Goal: Task Accomplishment & Management: Manage account settings

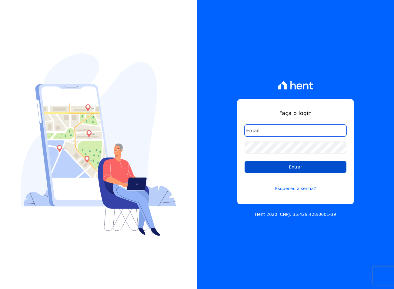
type input "sac@jdgconstrutora.com.br"
click at [274, 168] on input "Entrar" at bounding box center [296, 167] width 102 height 12
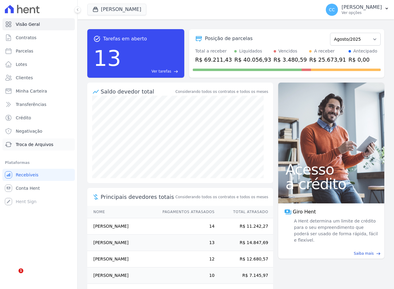
click at [45, 144] on span "Troca de Arquivos" at bounding box center [35, 144] width 38 height 6
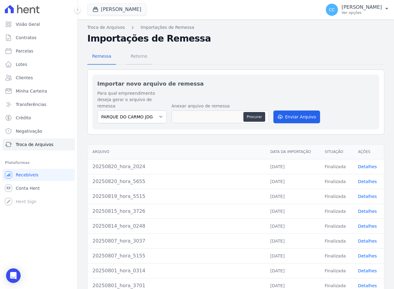
click at [148, 55] on link "Retorno" at bounding box center [139, 57] width 26 height 16
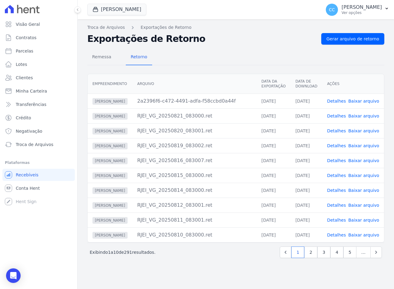
click at [367, 97] on td "Detalhes Baixar arquivo" at bounding box center [353, 100] width 62 height 15
click at [366, 100] on link "Baixar arquivo" at bounding box center [364, 101] width 31 height 5
click at [99, 15] on span "[PERSON_NAME]" at bounding box center [116, 10] width 59 height 12
click at [96, 9] on icon "button" at bounding box center [95, 9] width 5 height 5
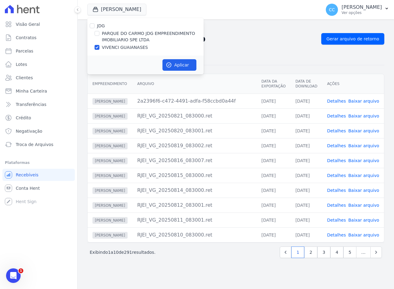
click at [101, 32] on div "PARQUE DO CARMO JDG EMPREENDIMENTO IMOBILIARIO SPE LTDA" at bounding box center [145, 36] width 116 height 13
click at [97, 34] on input "PARQUE DO CARMO JDG EMPREENDIMENTO IMOBILIARIO SPE LTDA" at bounding box center [97, 33] width 5 height 5
checkbox input "true"
click at [98, 47] on input "VIVENCI GUAIANASES" at bounding box center [97, 47] width 5 height 5
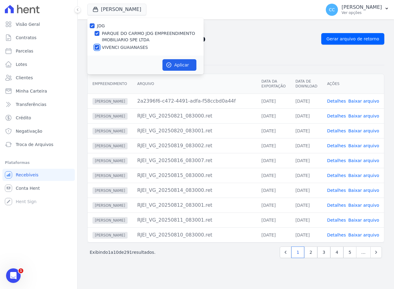
checkbox input "false"
click at [184, 65] on button "Aplicar" at bounding box center [180, 65] width 34 height 12
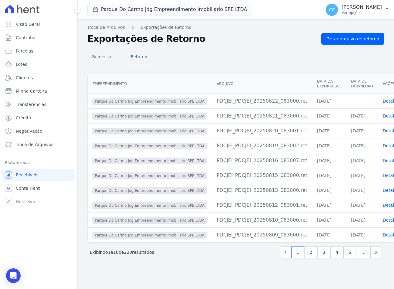
click at [136, 8] on button "Parque Do Carmo Jdg Empreendimento Imobiliario SPE LTDA" at bounding box center [169, 10] width 165 height 12
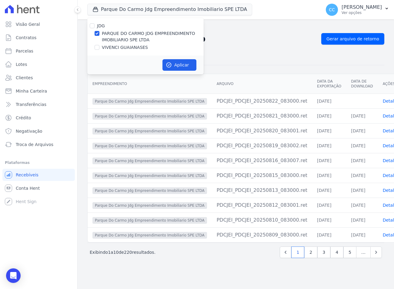
click at [107, 48] on label "VIVENCI GUAIANASES" at bounding box center [125, 47] width 46 height 6
click at [100, 48] on input "VIVENCI GUAIANASES" at bounding box center [97, 47] width 5 height 5
checkbox input "true"
click at [108, 35] on label "PARQUE DO CARMO JDG EMPREENDIMENTO IMOBILIARIO SPE LTDA" at bounding box center [153, 36] width 102 height 13
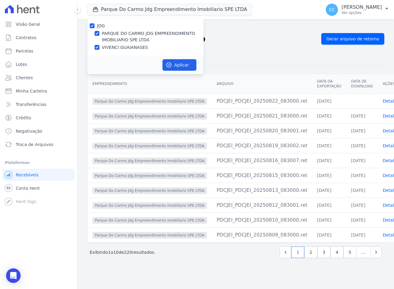
click at [100, 35] on input "PARQUE DO CARMO JDG EMPREENDIMENTO IMOBILIARIO SPE LTDA" at bounding box center [97, 33] width 5 height 5
checkbox input "false"
click at [171, 65] on icon "button" at bounding box center [169, 65] width 6 height 6
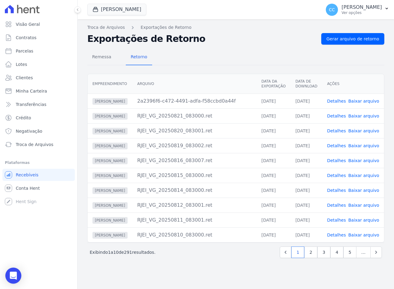
click at [12, 275] on icon "Open Intercom Messenger" at bounding box center [13, 276] width 7 height 8
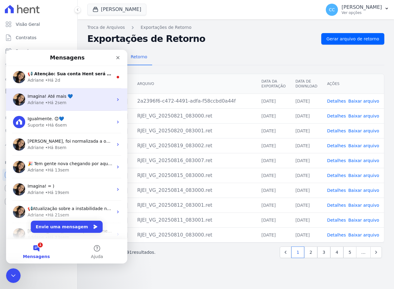
click at [53, 97] on span "Imagina! Até mais 💙" at bounding box center [50, 96] width 45 height 5
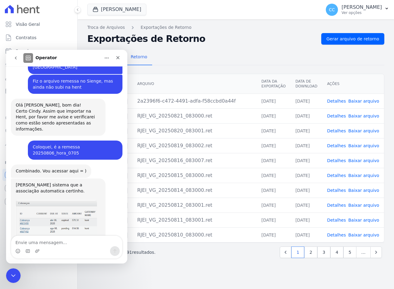
scroll to position [1443, 0]
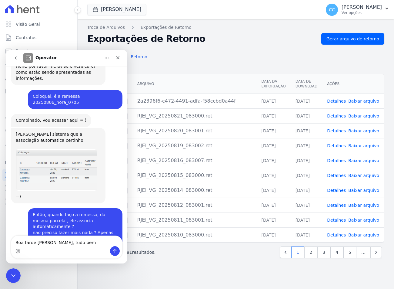
type textarea "Boa tarde [PERSON_NAME], tudo bem ?"
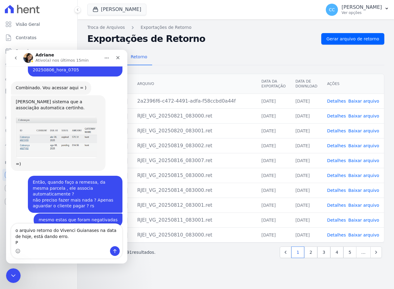
scroll to position [1482, 0]
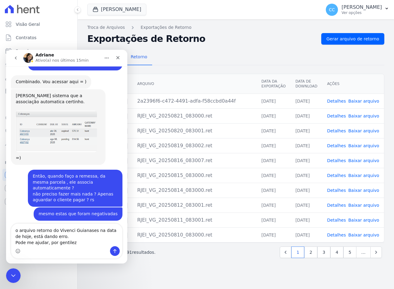
type textarea "o arquivo retorno do Vivenci Guianases na data de hoje, está dando erro. Pode m…"
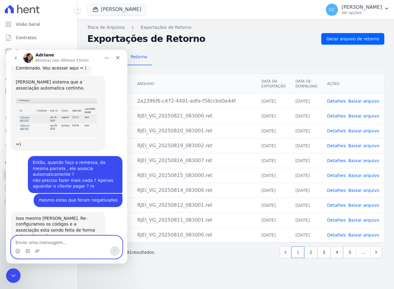
click at [42, 239] on textarea "Envie uma mensagem..." at bounding box center [66, 241] width 111 height 10
paste textarea "[URL][DOMAIN_NAME]"
type textarea "[URL][DOMAIN_NAME]"
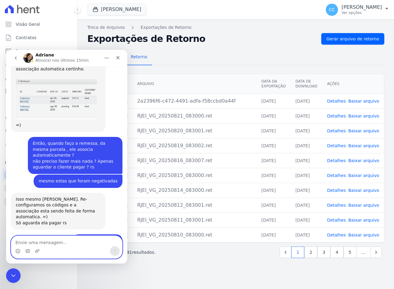
scroll to position [1515, 0]
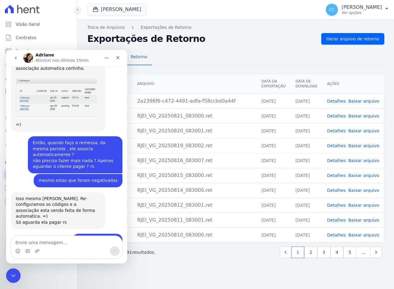
click at [188, 60] on div "Remessa Retorno" at bounding box center [235, 57] width 297 height 16
click at [10, 273] on icon "Encerramento do Messenger da Intercom" at bounding box center [12, 274] width 7 height 7
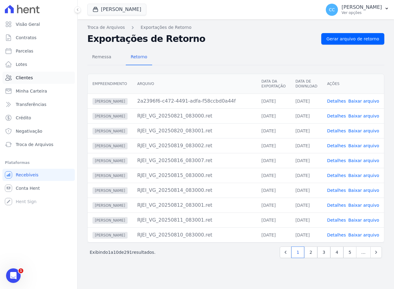
scroll to position [1512, 0]
click at [25, 75] on span "Clientes" at bounding box center [24, 78] width 17 height 6
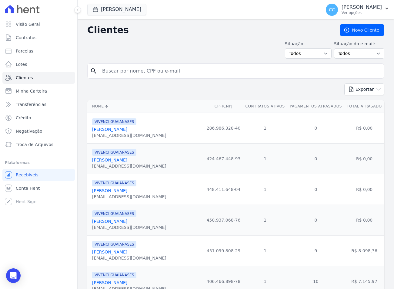
click at [150, 69] on input "search" at bounding box center [240, 71] width 283 height 12
type input "bianca leandro"
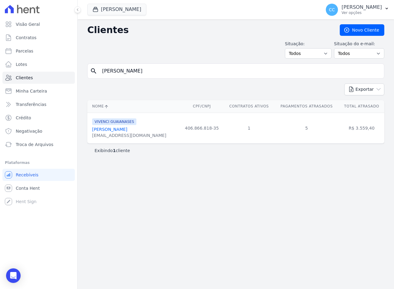
click at [112, 128] on link "Bianca Leandro Da Silva" at bounding box center [109, 129] width 35 height 5
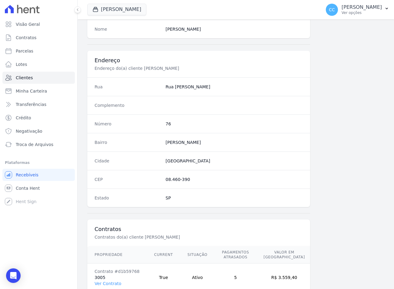
scroll to position [284, 0]
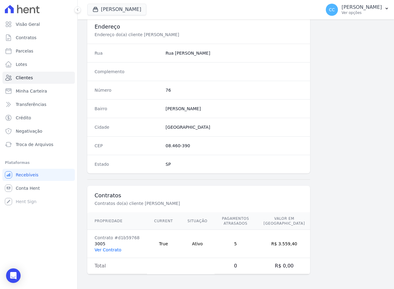
click at [106, 250] on link "Ver Contrato" at bounding box center [108, 249] width 27 height 5
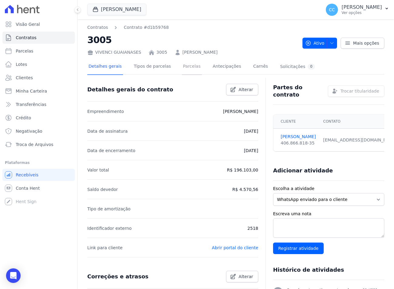
click at [182, 66] on link "Parcelas" at bounding box center [192, 67] width 20 height 16
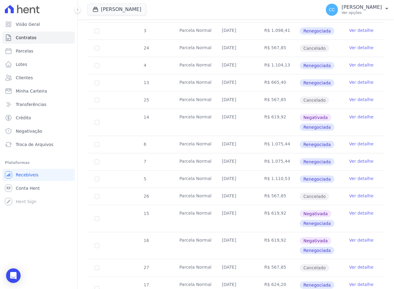
scroll to position [303, 0]
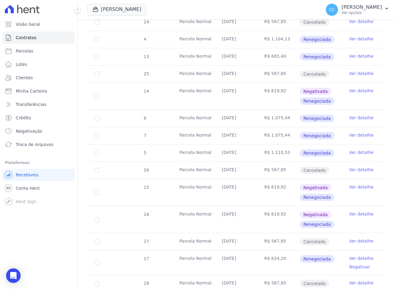
click at [360, 151] on link "Ver detalhe" at bounding box center [361, 152] width 24 height 6
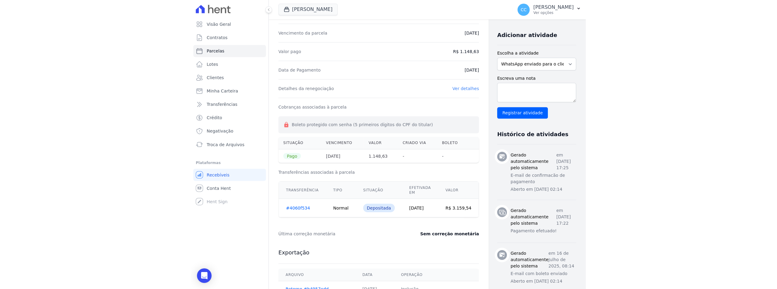
scroll to position [121, 0]
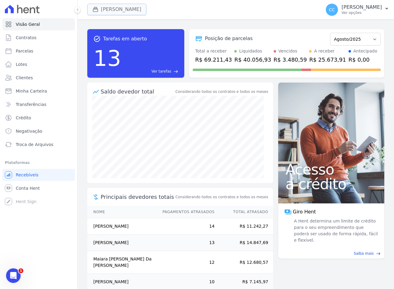
click at [125, 6] on button "[PERSON_NAME]" at bounding box center [116, 10] width 59 height 12
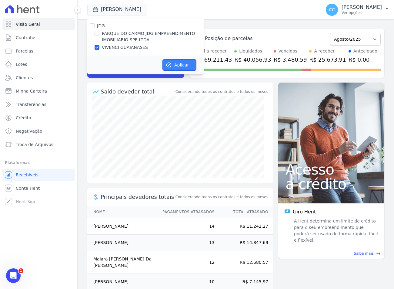
click at [177, 61] on button "Aplicar" at bounding box center [180, 65] width 34 height 12
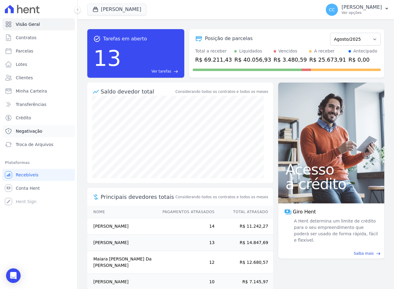
click at [20, 131] on span "Negativação" at bounding box center [29, 131] width 27 height 6
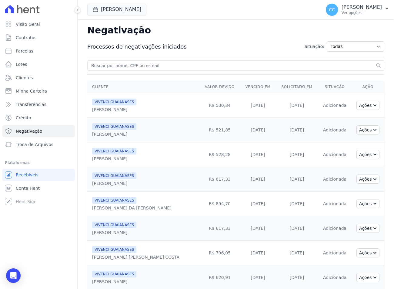
click at [154, 67] on input "search" at bounding box center [232, 65] width 285 height 7
type input "bianca leandro"
click at [376, 62] on button "search" at bounding box center [379, 65] width 6 height 6
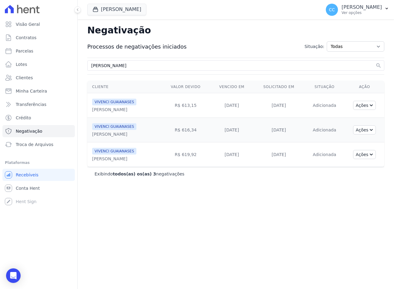
click at [310, 226] on div "Negativação Processos de negativações iniciados Situação: Todas Adição solicita…" at bounding box center [236, 153] width 317 height 269
click at [38, 143] on span "Troca de Arquivos" at bounding box center [35, 144] width 38 height 6
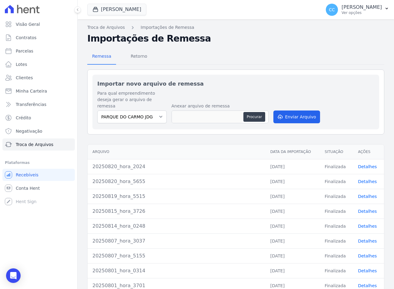
click at [170, 109] on div "Para qual empreendimento deseja gerar o arquivo de remessa PARQUE DO CARMO JDG …" at bounding box center [235, 107] width 277 height 34
click at [157, 110] on select "PARQUE DO CARMO JDG EMPREENDIMENTO IMOBILIARIO SPE LTDA VIVENCI GUAIANASES" at bounding box center [131, 116] width 69 height 13
select select "63cc6273-42e6-4b24-80dd-3ee0cbed8772"
click at [97, 110] on select "PARQUE DO CARMO JDG EMPREENDIMENTO IMOBILIARIO SPE LTDA VIVENCI GUAIANASES" at bounding box center [131, 116] width 69 height 13
click at [258, 112] on button "Procurar" at bounding box center [255, 117] width 22 height 10
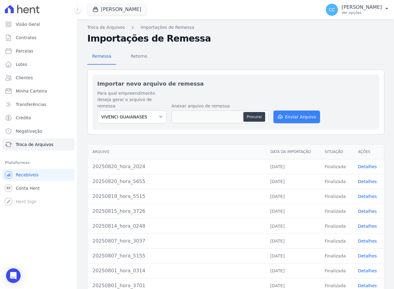
type input "20250822_hora_0447"
click at [295, 110] on button "Enviar Arquivo" at bounding box center [297, 116] width 47 height 13
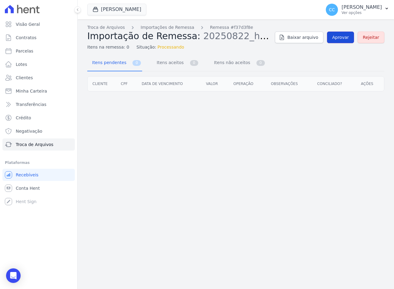
click at [339, 41] on link "Aprovar" at bounding box center [340, 38] width 27 height 12
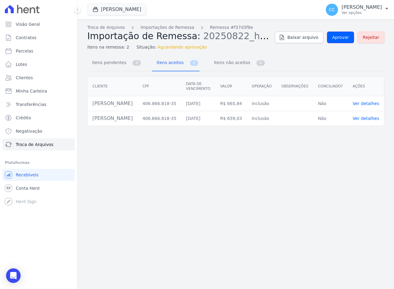
click at [339, 41] on link "Aprovar" at bounding box center [340, 38] width 27 height 12
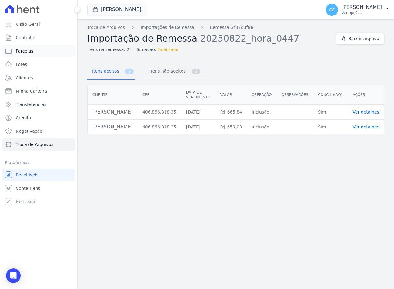
click at [24, 50] on span "Parcelas" at bounding box center [25, 51] width 18 height 6
select select
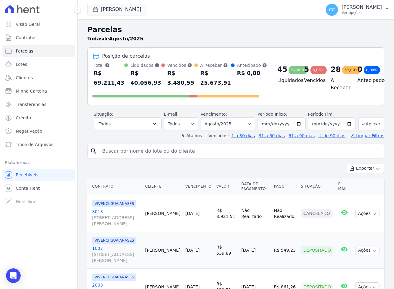
click at [120, 155] on input "search" at bounding box center [240, 151] width 283 height 12
type input "bianca leandro"
select select
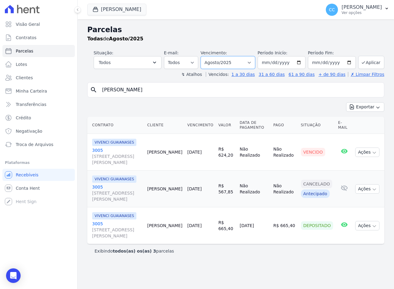
click at [236, 61] on select "Filtrar por período ──────── Todos os meses Abril/2023 Maio/2023 Junho/2023 Jul…" at bounding box center [228, 62] width 55 height 13
select select "09/2025"
click at [209, 56] on select "Filtrar por período ──────── Todos os meses Abril/2023 Maio/2023 Junho/2023 Jul…" at bounding box center [228, 62] width 55 height 13
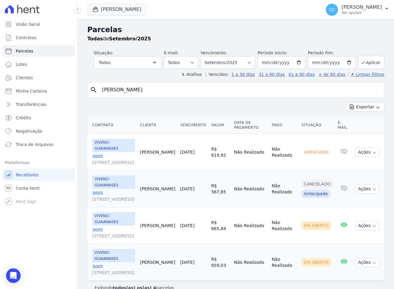
select select
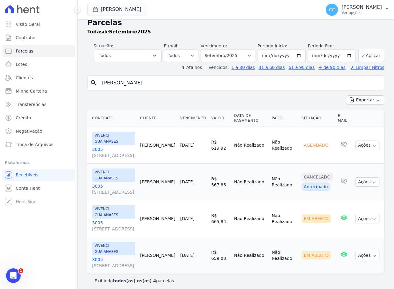
scroll to position [10, 0]
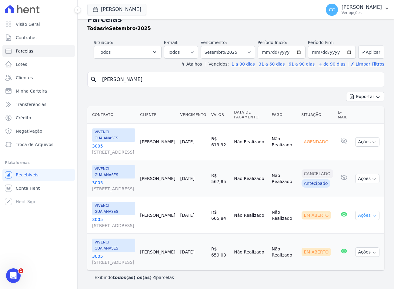
click at [361, 218] on button "Ações" at bounding box center [368, 215] width 24 height 9
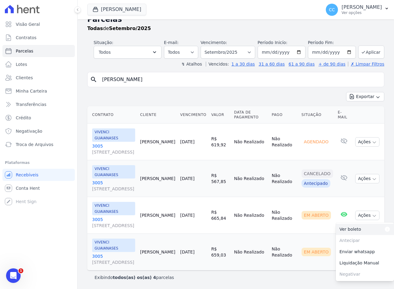
click at [344, 231] on link "Ver boleto Para visualizar o boleto digite os 5 primeiros dígitos do seu CPF" at bounding box center [365, 229] width 58 height 11
click at [316, 232] on td "Em Aberto" at bounding box center [317, 215] width 36 height 37
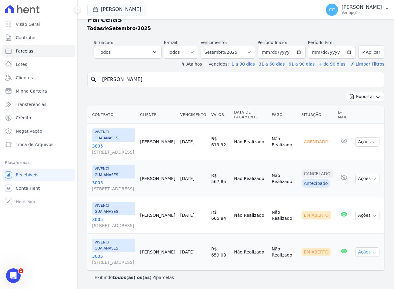
click at [357, 249] on button "Ações" at bounding box center [368, 251] width 24 height 9
click at [345, 265] on link "Ver boleto Para visualizar o boleto digite os 5 primeiros dígitos do seu CPF" at bounding box center [365, 265] width 58 height 11
click at [24, 76] on span "Clientes" at bounding box center [24, 78] width 17 height 6
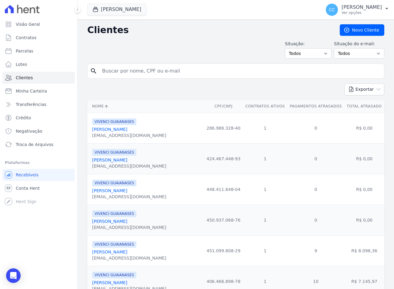
drag, startPoint x: 184, startPoint y: 71, endPoint x: 180, endPoint y: 71, distance: 3.6
click at [184, 71] on input "search" at bounding box center [240, 71] width 283 height 12
type input "bianca leandro"
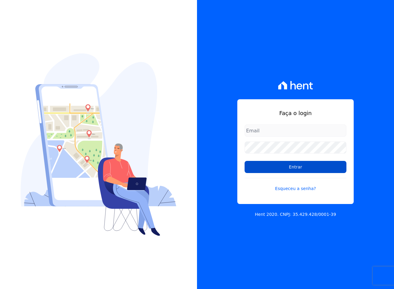
type input "[EMAIL_ADDRESS][DOMAIN_NAME]"
click at [283, 172] on input "Entrar" at bounding box center [296, 167] width 102 height 12
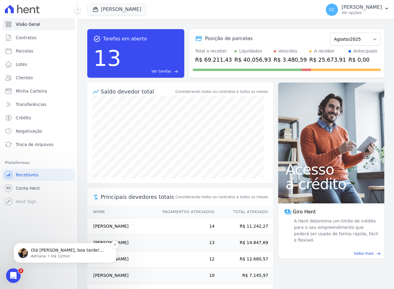
click at [48, 247] on div "Olá [PERSON_NAME], boa tarde! Como vai? [PERSON_NAME] abri um chamado para o ti…" at bounding box center [70, 250] width 80 height 8
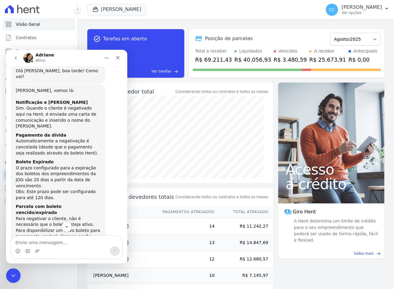
scroll to position [432, 0]
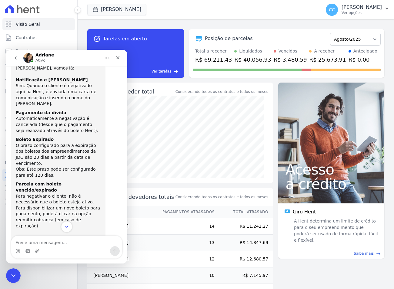
click at [67, 231] on button "Scroll to bottom" at bounding box center [66, 226] width 11 height 11
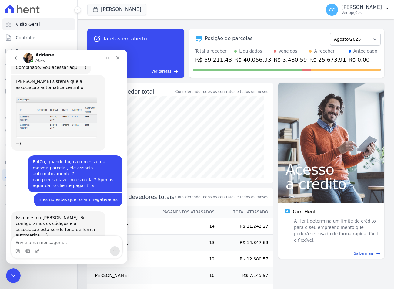
scroll to position [1560, 0]
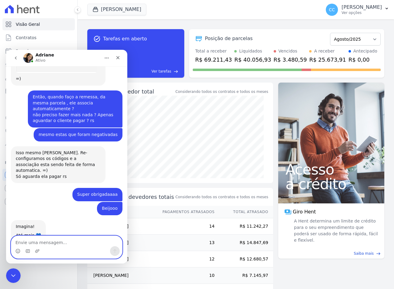
click at [49, 238] on textarea "Envie uma mensagem..." at bounding box center [66, 241] width 111 height 10
type textarea "Obrigada!"
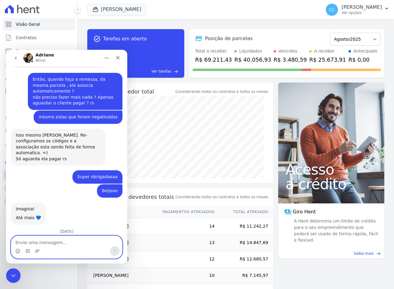
scroll to position [1578, 0]
type textarea "Bom final de semana"
click at [19, 251] on icon "Selecionador de Emoji" at bounding box center [17, 250] width 5 height 5
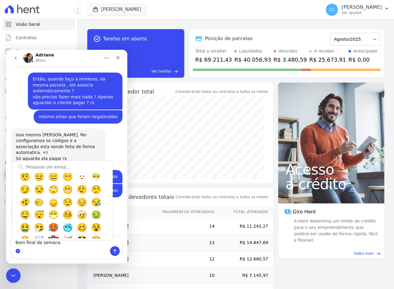
scroll to position [121, 0]
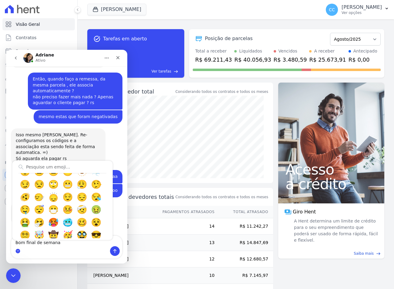
click at [88, 249] on div "Mais usados 👍 👎 😭 😕 😐 😊 😍 😀 😃 😄 😁 😆 😅 🤣 😂 🙂 🙃 🫠 😉 😊 😇 🥰 😍 🤩 😘 😗 😚 😙 🥲 😋 😛 😜 🤪 😝…" at bounding box center [66, 251] width 111 height 10
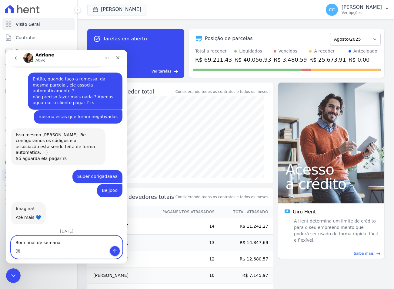
click at [113, 252] on icon "Enviar uma mensagem" at bounding box center [115, 250] width 5 height 5
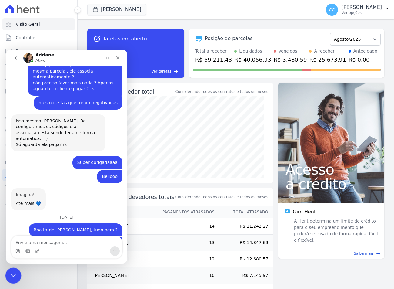
drag, startPoint x: 13, startPoint y: 272, endPoint x: 6, endPoint y: 543, distance: 271.0
click at [14, 271] on icon "Encerramento do Messenger da Intercom" at bounding box center [12, 274] width 7 height 7
